Goal: Information Seeking & Learning: Find specific page/section

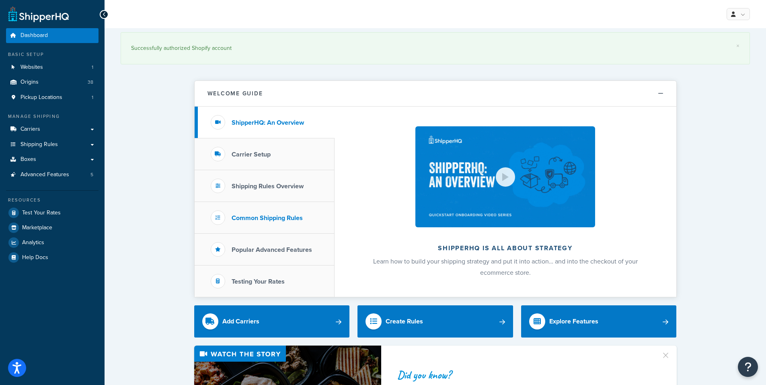
click at [280, 212] on li "Common Shipping Rules" at bounding box center [265, 218] width 140 height 32
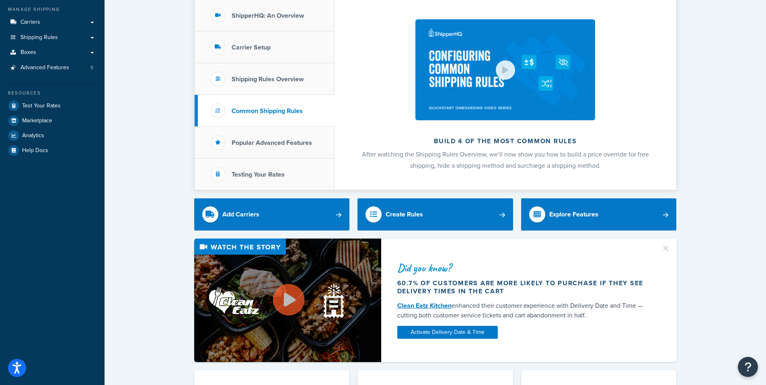
scroll to position [40, 0]
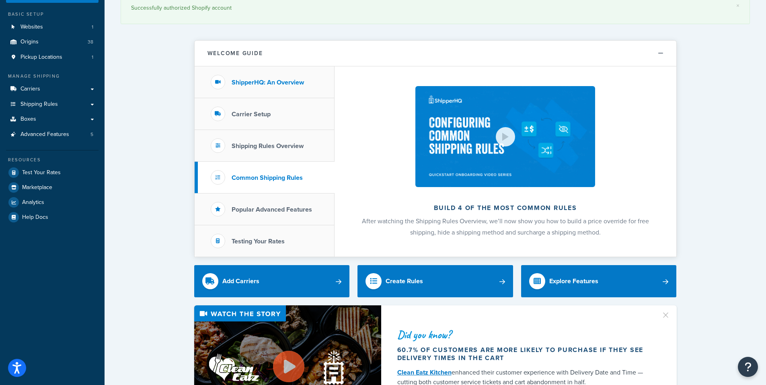
click at [247, 84] on h3 "ShipperHQ: An Overview" at bounding box center [268, 82] width 72 height 7
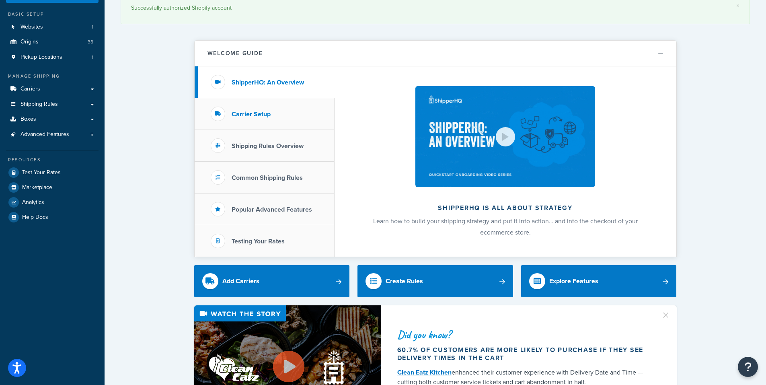
click at [244, 113] on h3 "Carrier Setup" at bounding box center [251, 114] width 39 height 7
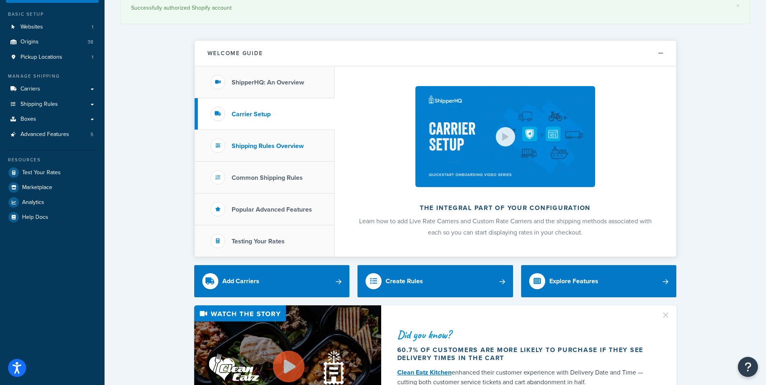
click at [244, 153] on li "Shipping Rules Overview" at bounding box center [265, 146] width 140 height 32
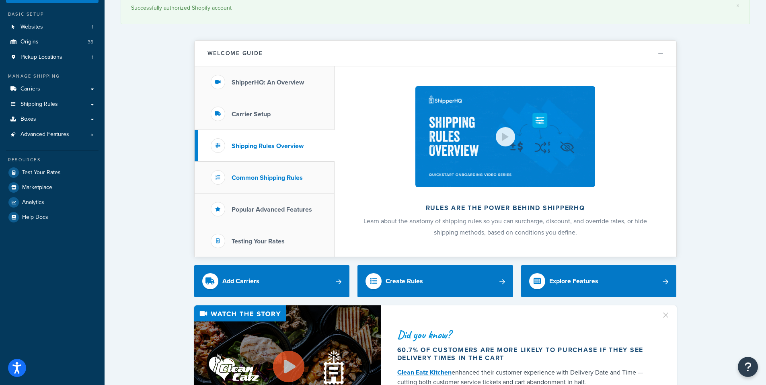
click at [244, 184] on li "Common Shipping Rules" at bounding box center [265, 178] width 140 height 32
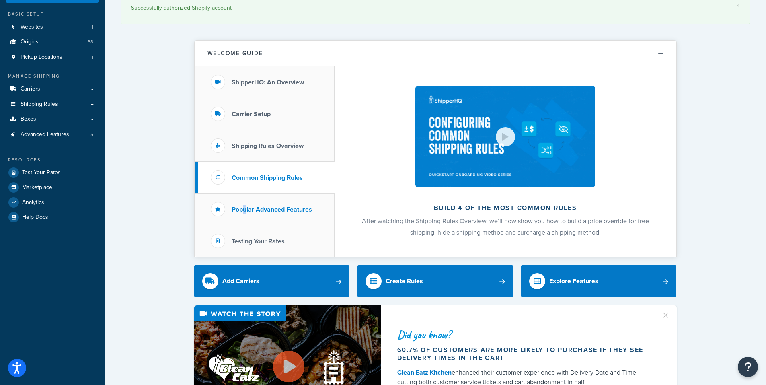
click at [245, 202] on li "Popular Advanced Features" at bounding box center [265, 209] width 140 height 32
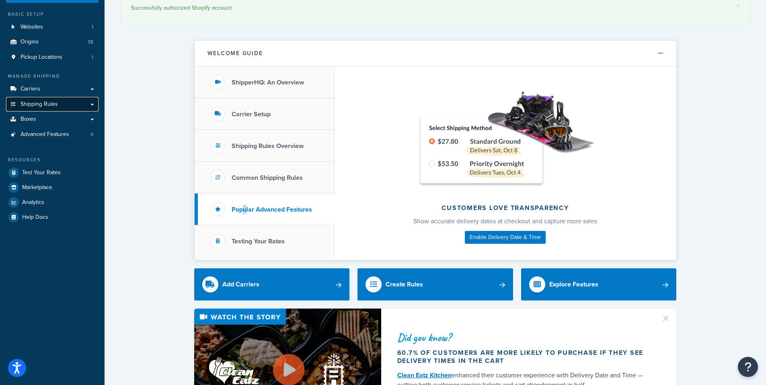
click at [36, 107] on span "Shipping Rules" at bounding box center [39, 104] width 37 height 7
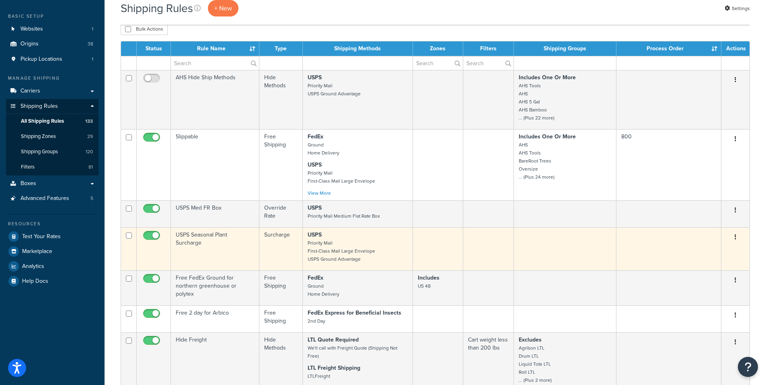
scroll to position [241, 0]
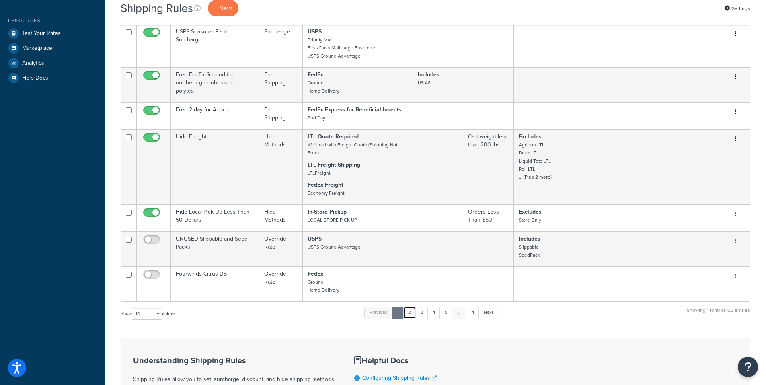
click at [409, 312] on link "2" at bounding box center [409, 312] width 13 height 12
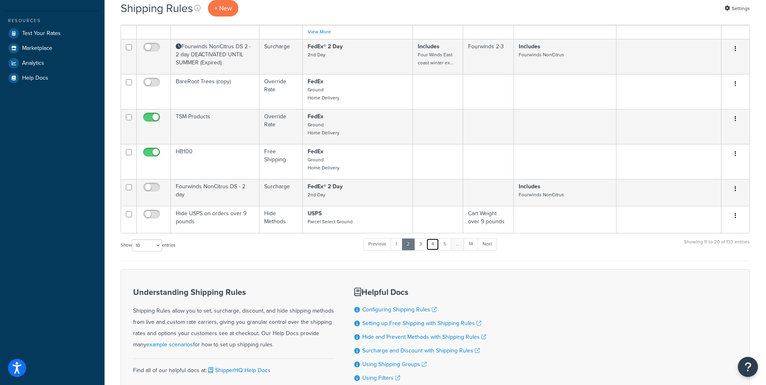
click at [428, 250] on link "4" at bounding box center [432, 244] width 13 height 12
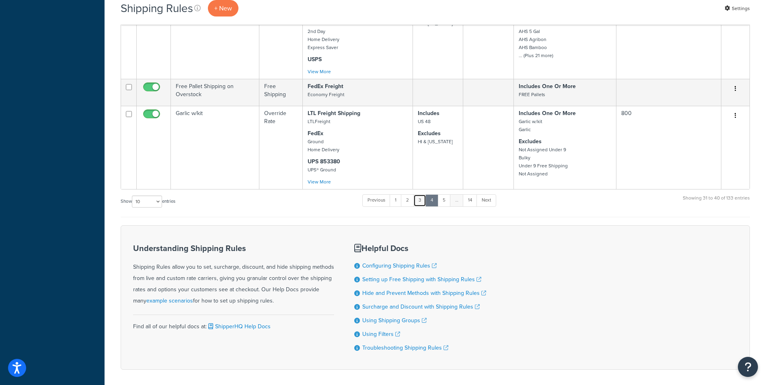
click at [421, 195] on link "3" at bounding box center [419, 200] width 13 height 12
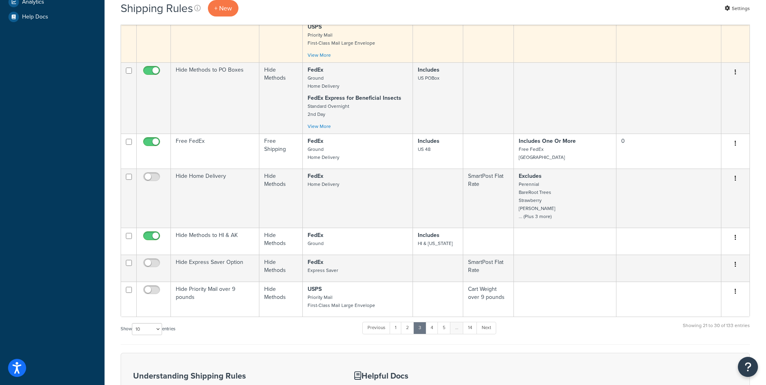
scroll to position [413, 0]
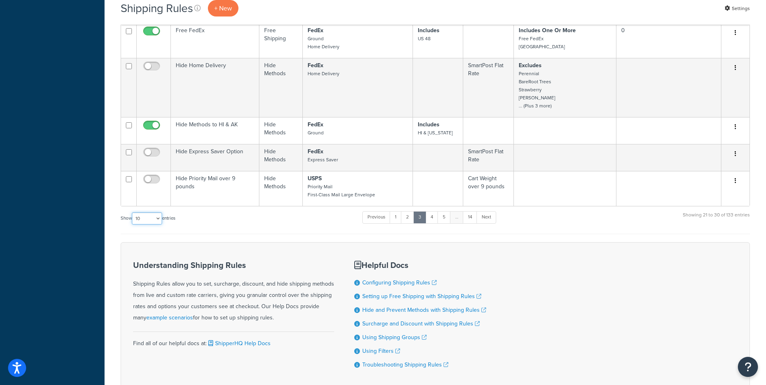
click at [154, 212] on select "10 15 25 50 100 1000" at bounding box center [147, 218] width 30 height 12
select select "50"
click at [133, 212] on select "10 15 25 50 100 1000" at bounding box center [147, 218] width 30 height 12
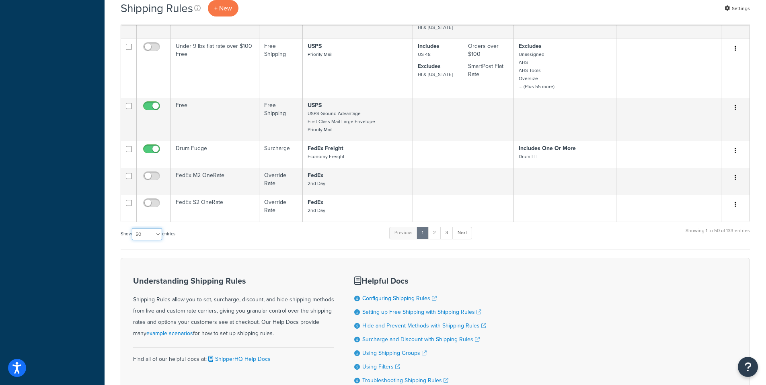
scroll to position [2292, 0]
click at [433, 226] on link "2" at bounding box center [434, 232] width 13 height 12
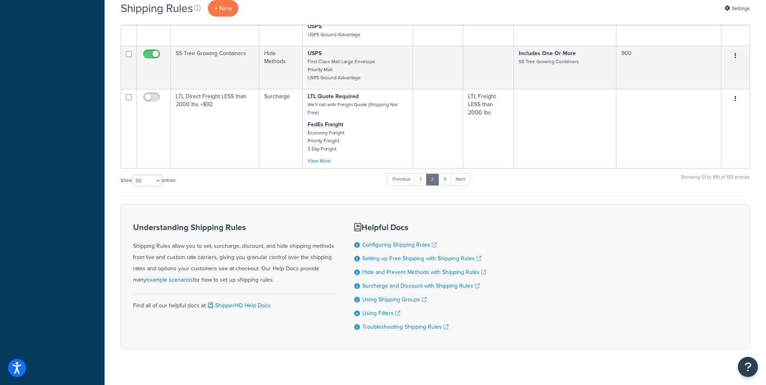
scroll to position [2371, 0]
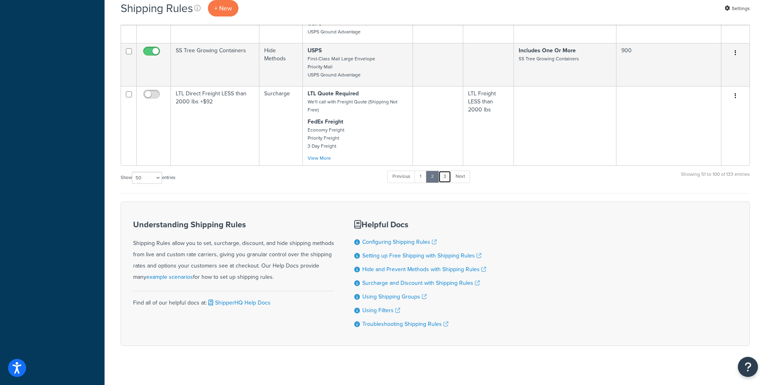
click at [443, 170] on link "3" at bounding box center [444, 176] width 13 height 12
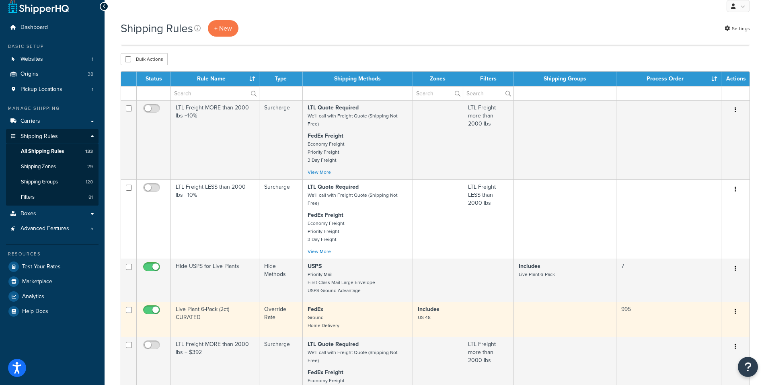
scroll to position [0, 0]
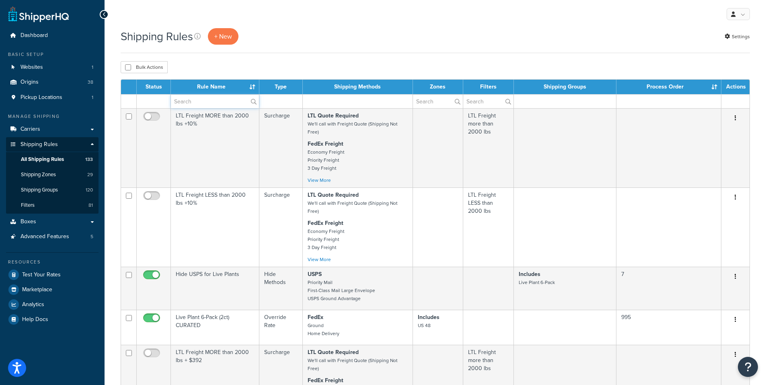
click at [217, 103] on input "text" at bounding box center [215, 101] width 88 height 14
click at [228, 101] on input "text" at bounding box center [215, 101] width 88 height 14
paste input "state_not_allowed_variant"
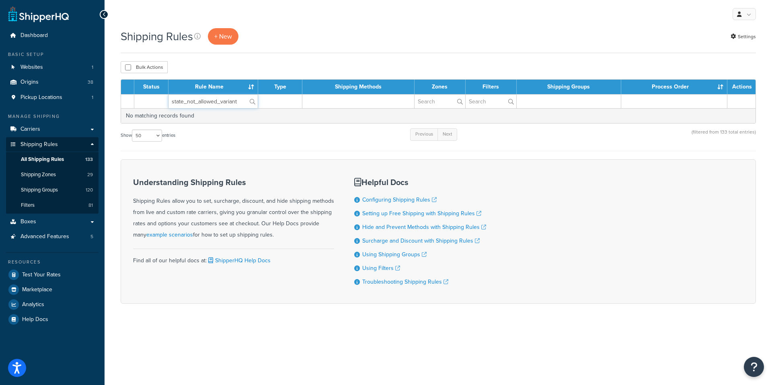
click at [187, 104] on input "state_not_allowed_variant" at bounding box center [212, 101] width 89 height 14
click at [197, 102] on input "state not_allowed_variant" at bounding box center [212, 101] width 89 height 14
type input "state not allowed variant"
drag, startPoint x: 235, startPoint y: 103, endPoint x: 163, endPoint y: 101, distance: 72.0
click at [164, 101] on tr "state not allowed variant" at bounding box center [438, 101] width 634 height 14
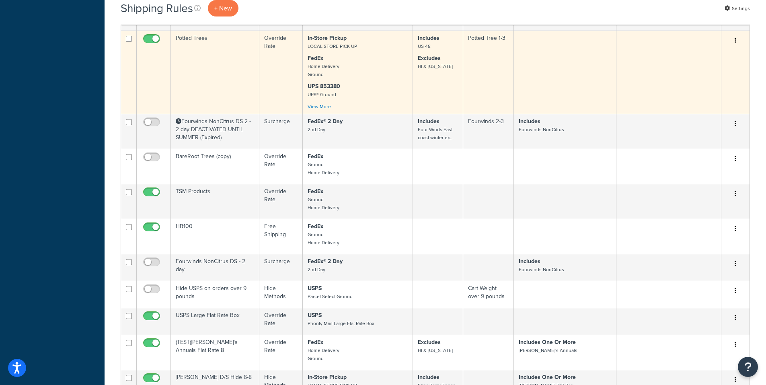
scroll to position [684, 0]
